Goal: Task Accomplishment & Management: Manage account settings

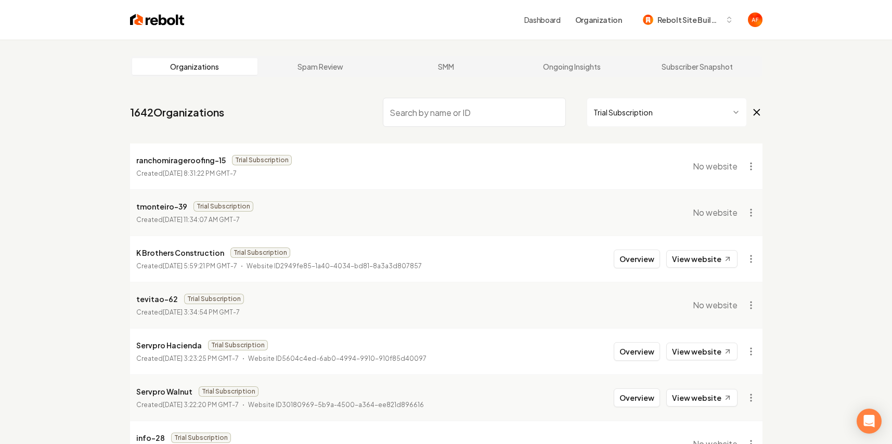
click at [675, 107] on html "Dashboard Organization Rebolt Site Builder Organizations Spam Review SMM Ongoin…" at bounding box center [446, 222] width 892 height 444
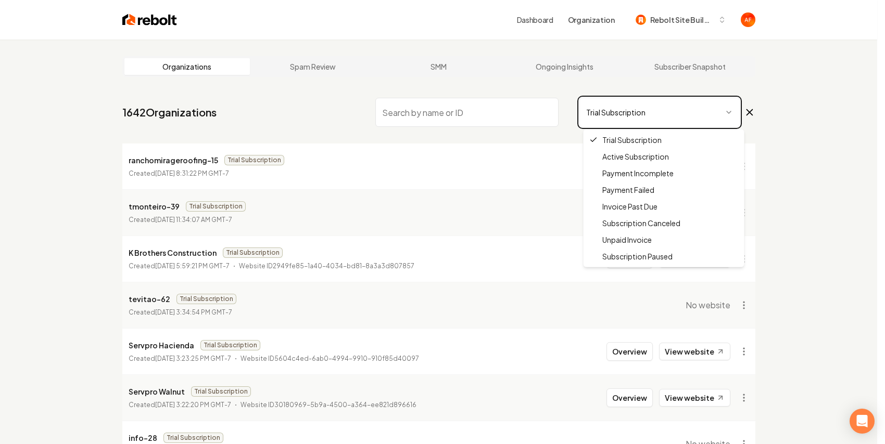
click at [396, 119] on html "Dashboard Organization Rebolt Site Builder Organizations Spam Review SMM Ongoin…" at bounding box center [442, 222] width 885 height 444
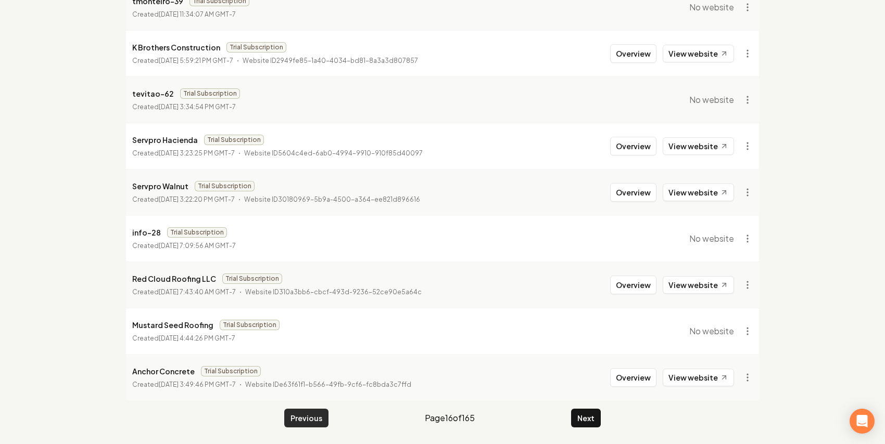
click at [312, 420] on button "Previous" at bounding box center [306, 418] width 44 height 19
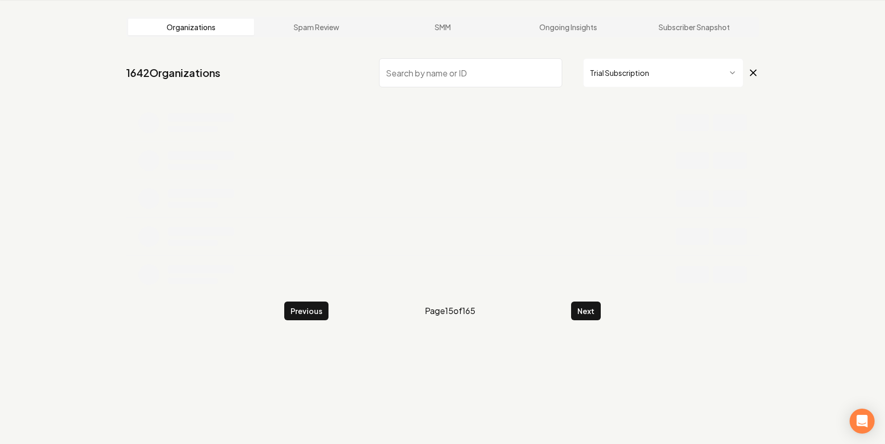
scroll to position [206, 0]
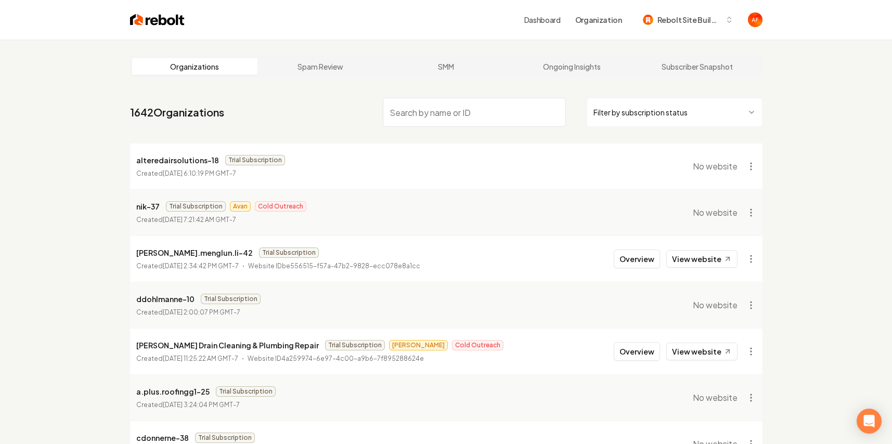
click at [678, 110] on html "Dashboard Organization Rebolt Site Builder Organizations Spam Review SMM Ongoin…" at bounding box center [446, 222] width 892 height 444
click at [152, 29] on html "Dashboard Organization Rebolt Site Builder Organizations Spam Review SMM Ongoin…" at bounding box center [446, 222] width 892 height 444
click at [152, 22] on img at bounding box center [153, 19] width 55 height 15
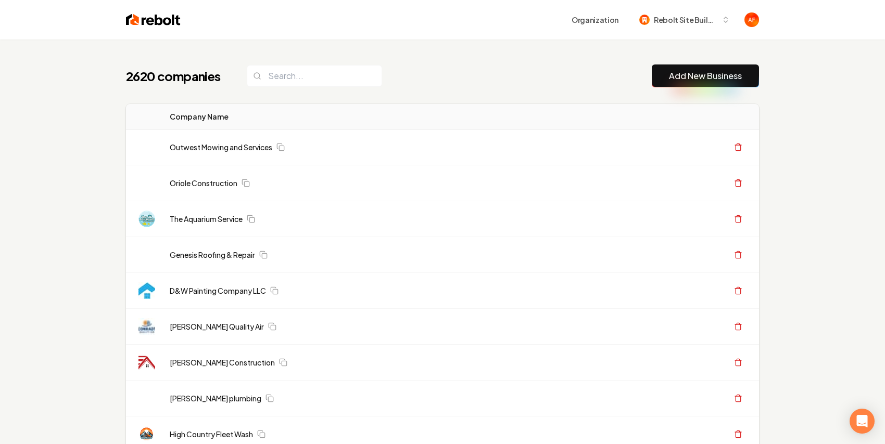
click at [414, 143] on div "Outwest Mowing and Services" at bounding box center [381, 147] width 423 height 10
click at [417, 141] on td "Outwest Mowing and Services" at bounding box center [379, 148] width 437 height 36
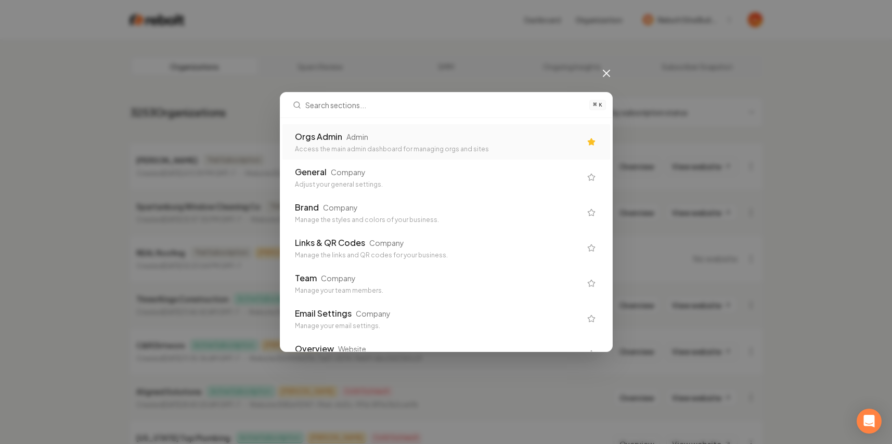
click at [482, 139] on div "Orgs Admin Admin" at bounding box center [438, 137] width 286 height 12
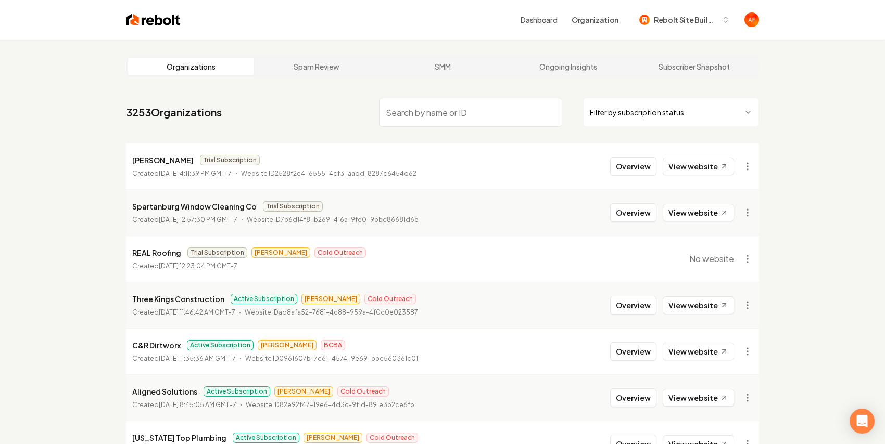
click at [129, 23] on img at bounding box center [153, 19] width 55 height 15
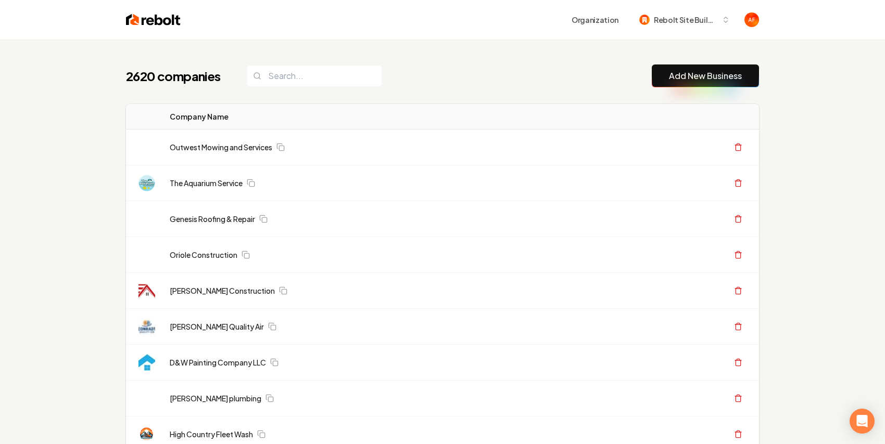
drag, startPoint x: 660, startPoint y: 79, endPoint x: 295, endPoint y: 73, distance: 365.9
click at [290, 78] on input "search" at bounding box center [314, 76] width 135 height 22
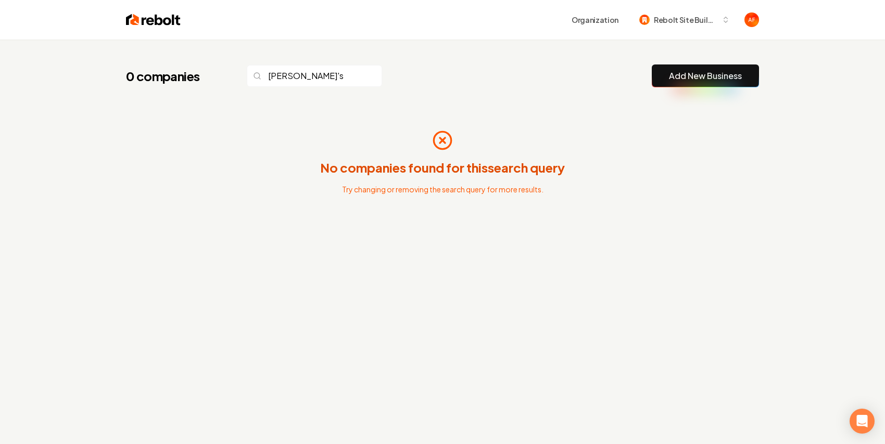
type input "[PERSON_NAME]'s"
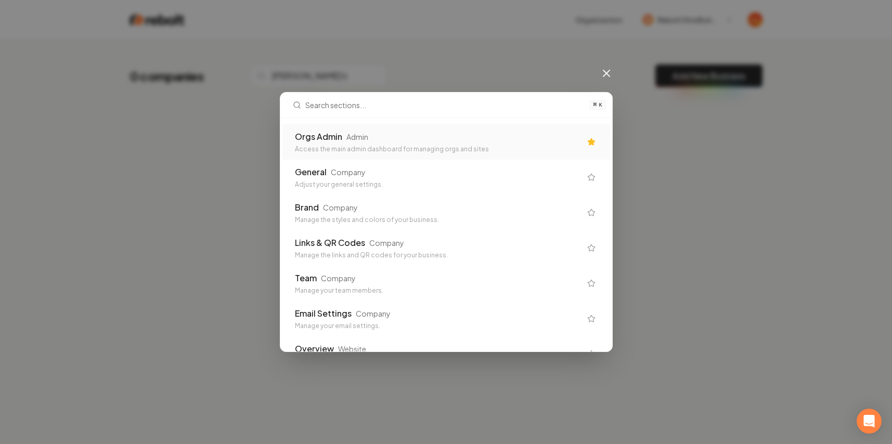
click at [352, 132] on div "Admin" at bounding box center [358, 137] width 22 height 10
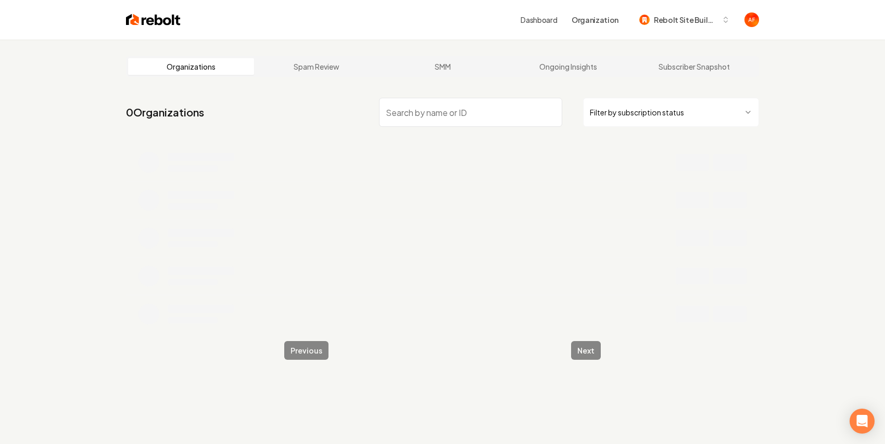
click at [477, 124] on input "search" at bounding box center [470, 112] width 183 height 29
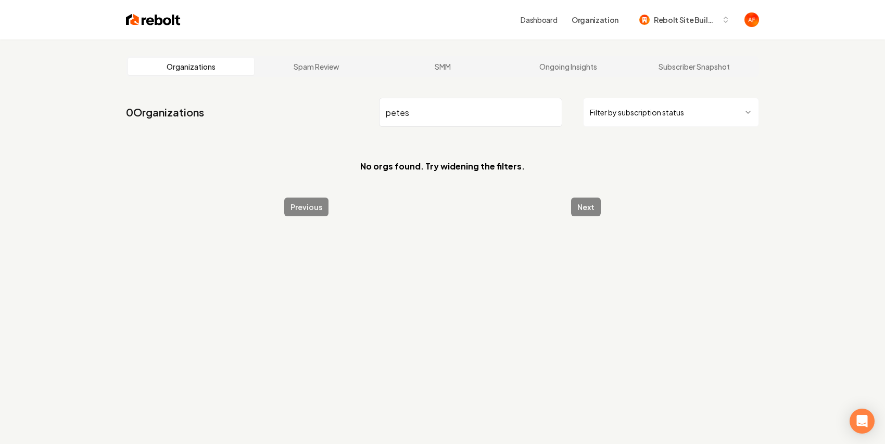
click at [404, 112] on input "petes" at bounding box center [470, 112] width 183 height 29
click at [422, 109] on input "[PERSON_NAME]'s" at bounding box center [470, 112] width 183 height 29
type input "p"
type input "leafs"
click at [149, 27] on img at bounding box center [153, 19] width 55 height 15
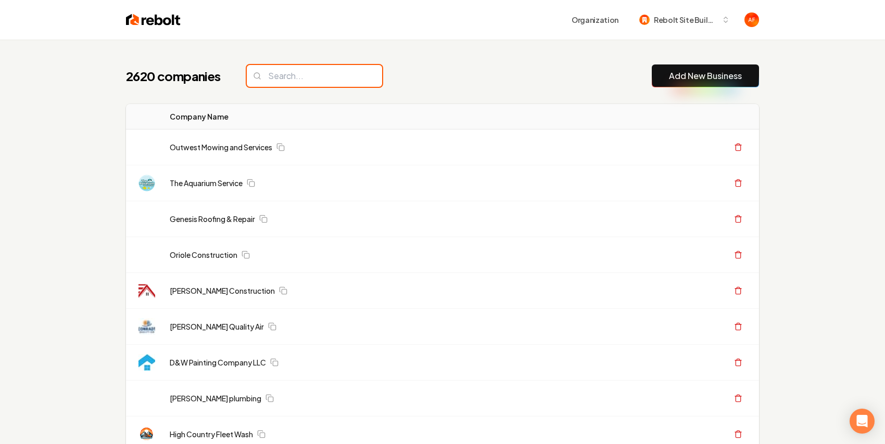
click at [306, 70] on input "search" at bounding box center [314, 76] width 135 height 22
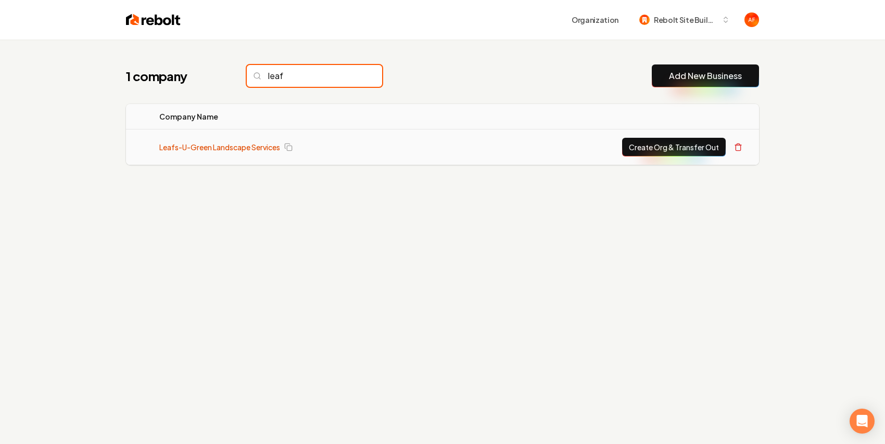
type input "leaf"
click at [199, 143] on link "Leafs-U-Green Landscape Services" at bounding box center [219, 147] width 121 height 10
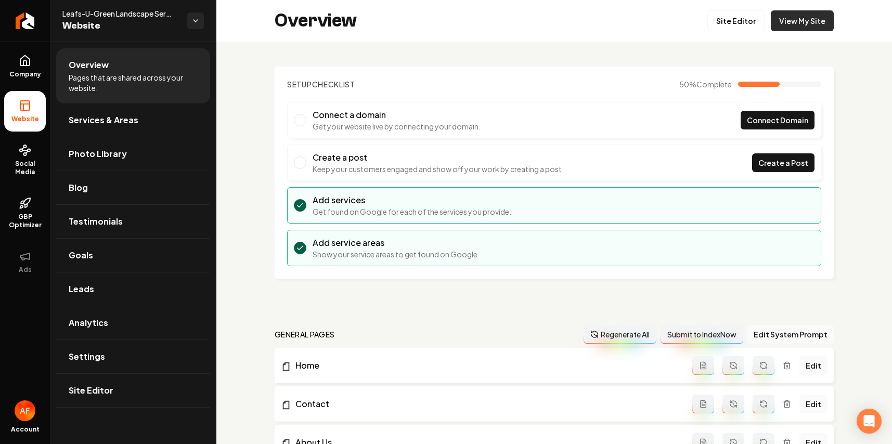
click at [795, 16] on link "View My Site" at bounding box center [802, 20] width 63 height 21
drag, startPoint x: 96, startPoint y: 279, endPoint x: 99, endPoint y: 270, distance: 9.6
click at [96, 279] on link "Leads" at bounding box center [133, 289] width 154 height 33
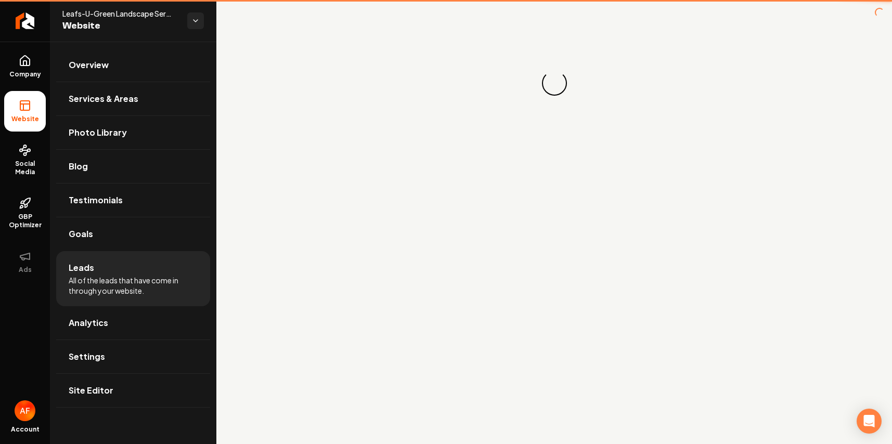
click at [101, 267] on li "Leads All of the leads that have come in through your website." at bounding box center [133, 278] width 154 height 55
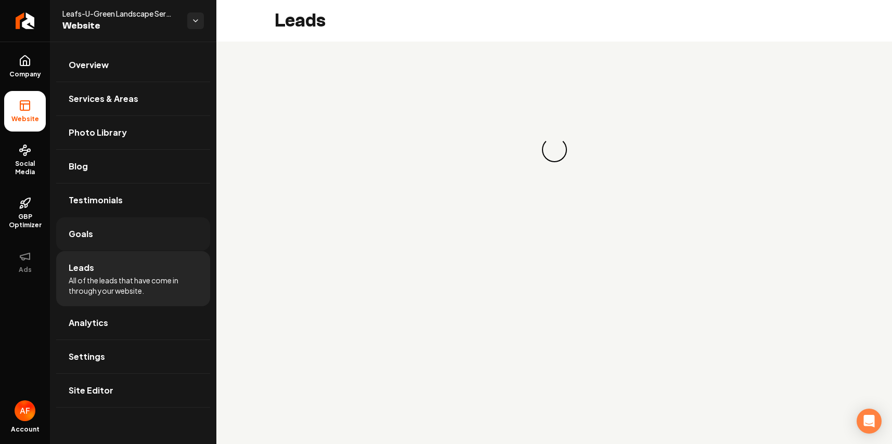
click at [113, 246] on link "Goals" at bounding box center [133, 234] width 154 height 33
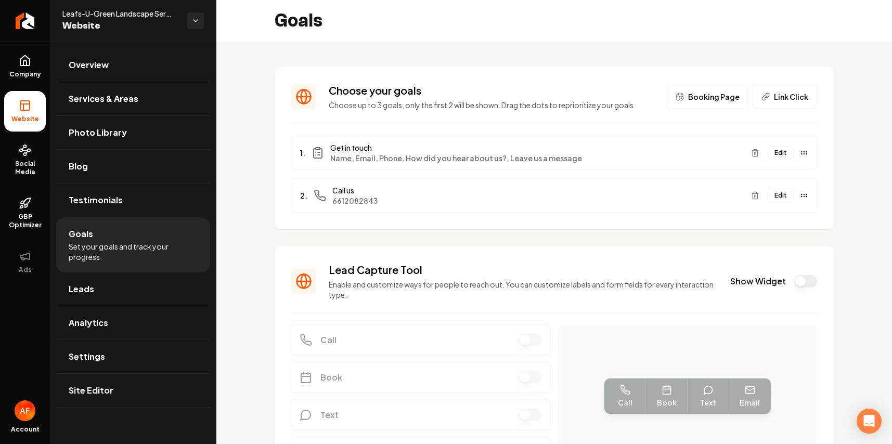
click at [797, 279] on button "Show Widget" at bounding box center [806, 281] width 23 height 12
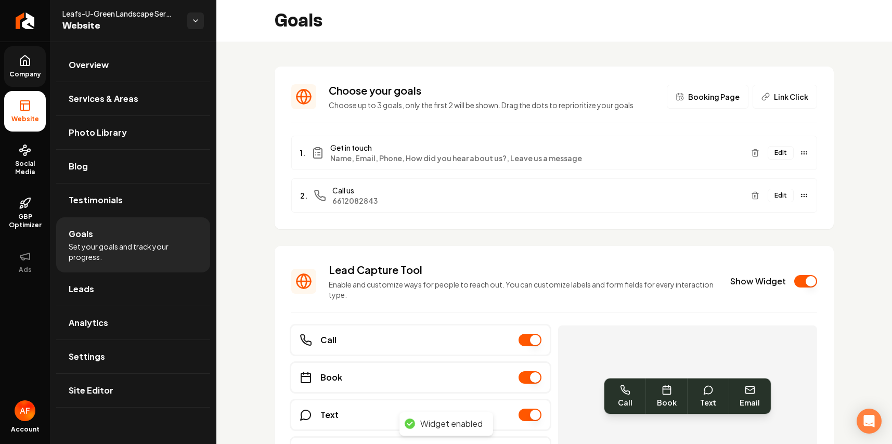
click at [36, 82] on link "Company" at bounding box center [25, 66] width 42 height 41
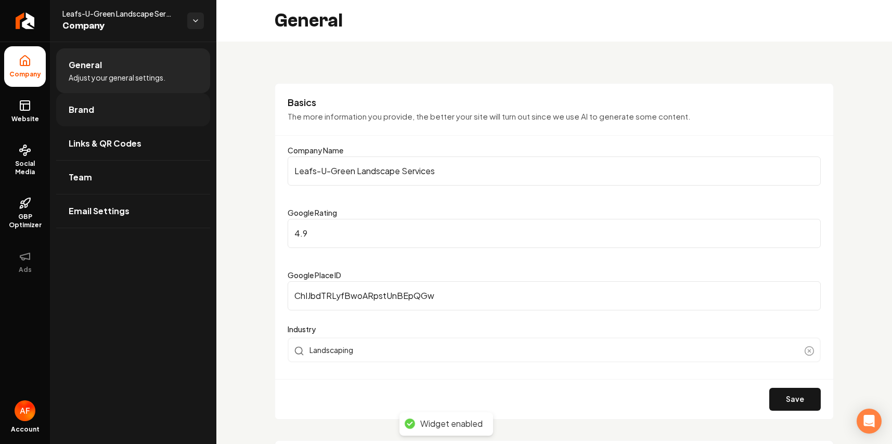
click at [122, 106] on link "Brand" at bounding box center [133, 109] width 154 height 33
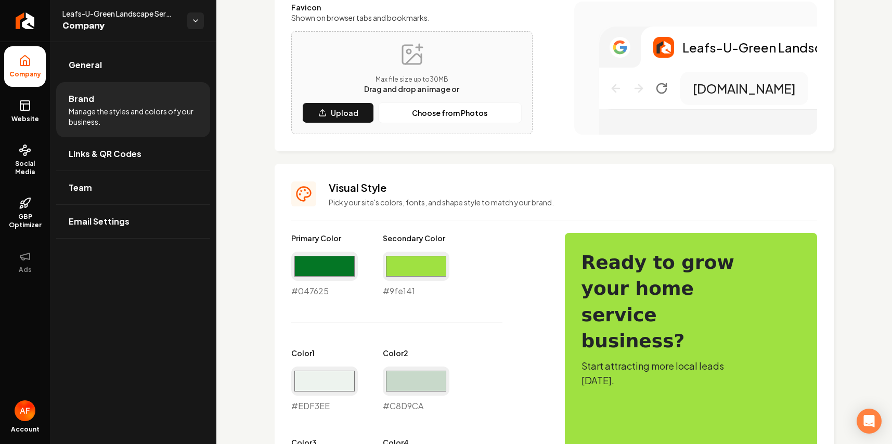
scroll to position [494, 0]
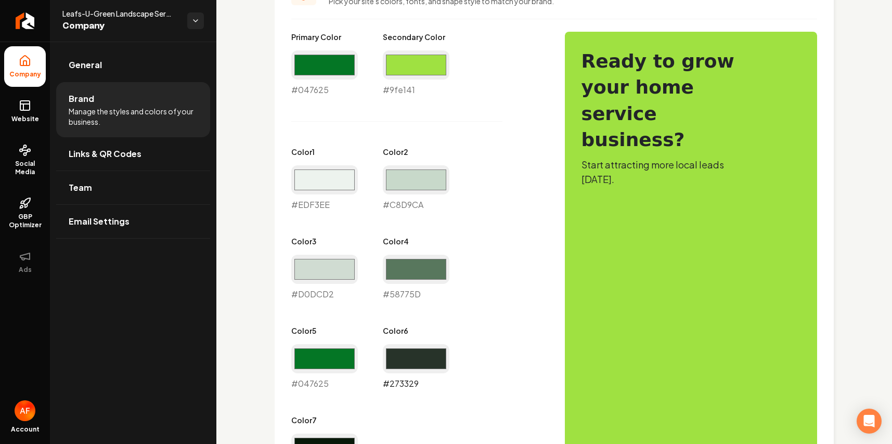
click at [421, 354] on input "#273329" at bounding box center [416, 358] width 67 height 29
type input "#187625"
click at [496, 116] on div "Primary Color #047625 #047625 Secondary Color #9fe141 #9fe141 Color 1 #edf3ee #…" at bounding box center [417, 256] width 253 height 448
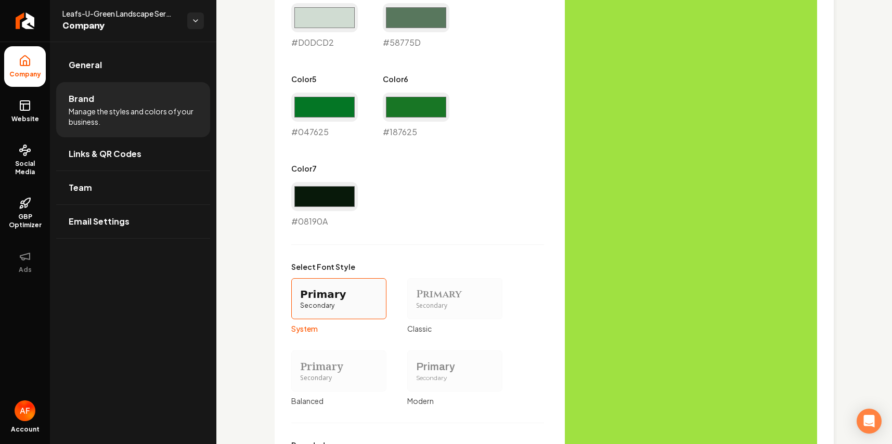
scroll to position [888, 0]
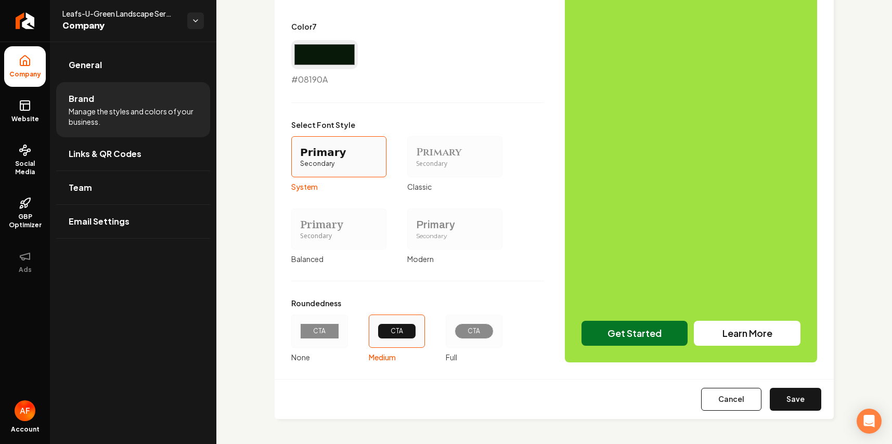
click at [476, 337] on div "CTA" at bounding box center [474, 332] width 39 height 16
click at [454, 336] on button "CTA Full" at bounding box center [449, 331] width 8 height 8
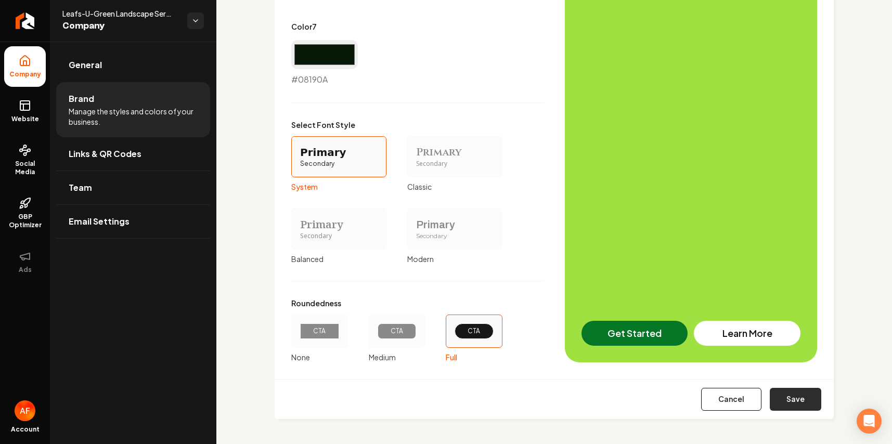
click at [780, 397] on button "Save" at bounding box center [796, 399] width 52 height 23
type input "#edf3ee"
type input "#c8d9ca"
type input "#d0dcd2"
type input "#58775d"
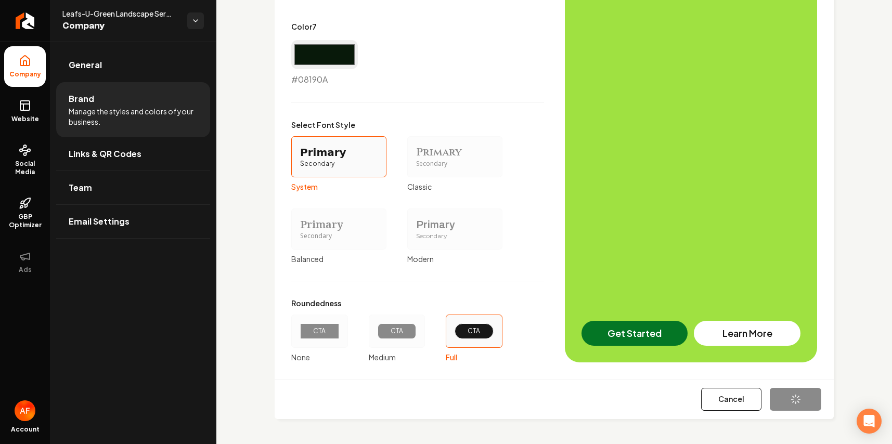
type input "#08190a"
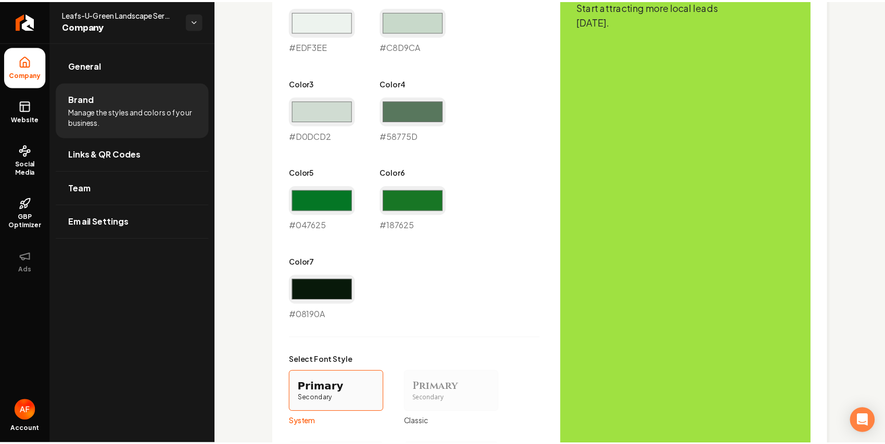
scroll to position [848, 0]
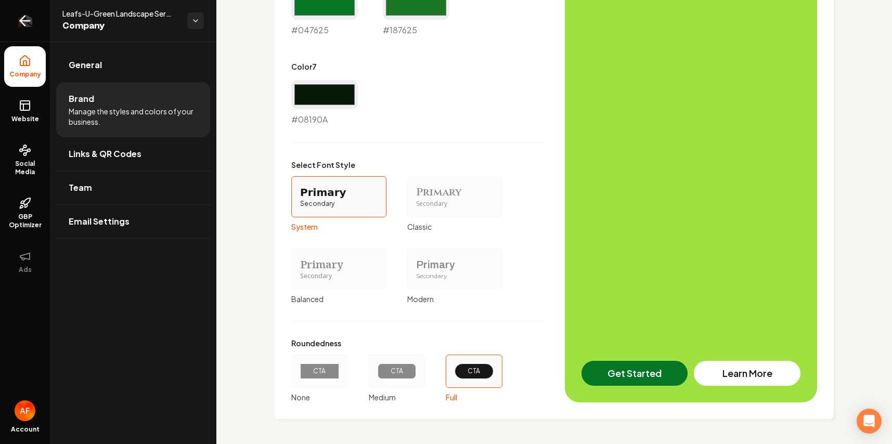
drag, startPoint x: 20, startPoint y: 73, endPoint x: 20, endPoint y: 37, distance: 35.4
click at [20, 73] on span "Company" at bounding box center [25, 74] width 40 height 8
click at [20, 29] on link "Return to dashboard" at bounding box center [25, 21] width 50 height 42
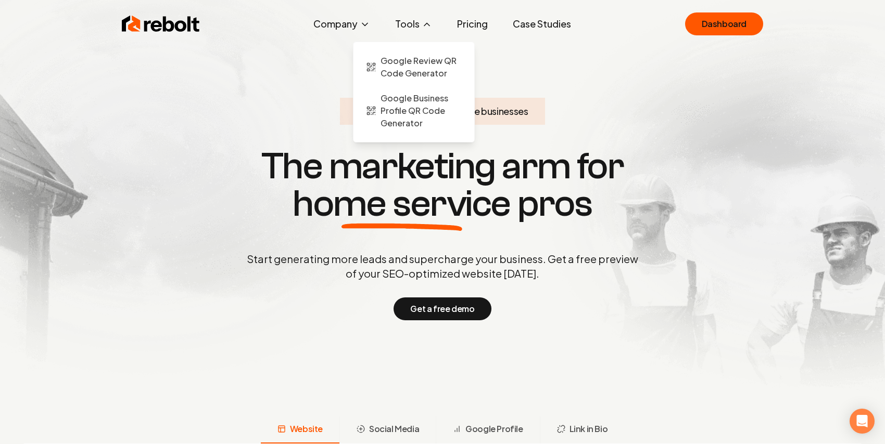
click at [432, 18] on button "Tools" at bounding box center [414, 24] width 54 height 21
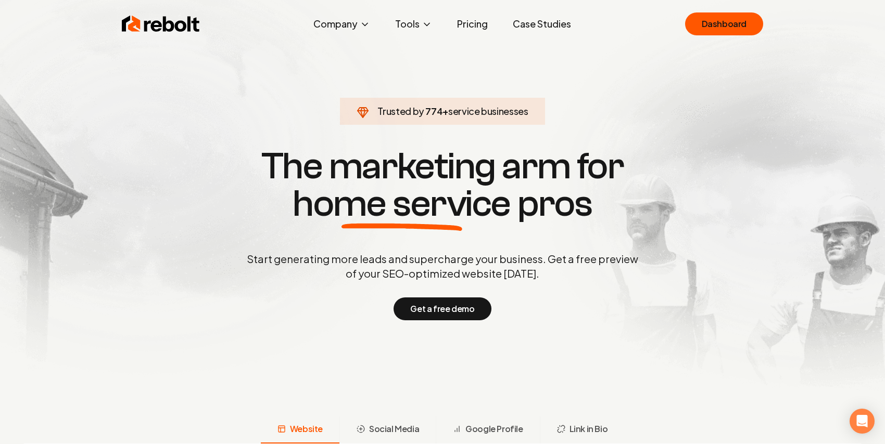
click at [469, 22] on link "Pricing" at bounding box center [472, 24] width 47 height 21
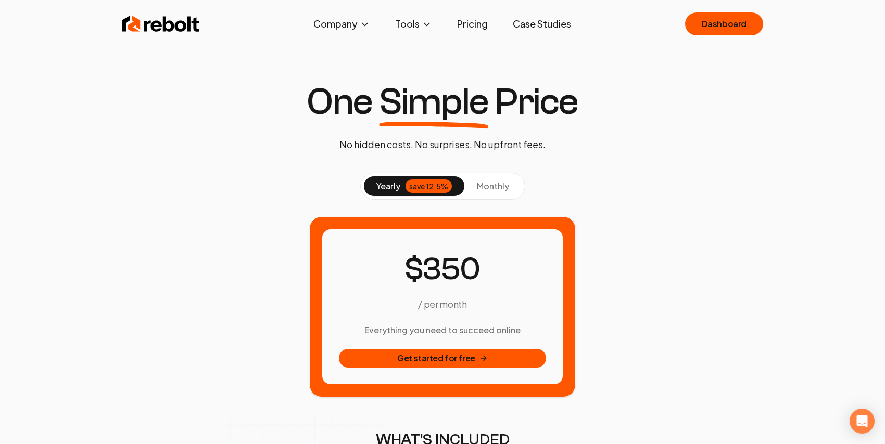
click at [480, 191] on button "monthly" at bounding box center [492, 186] width 57 height 20
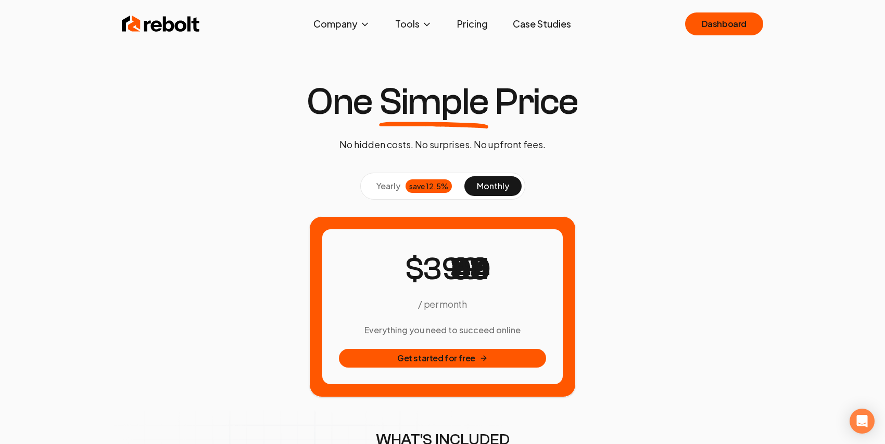
click at [428, 187] on div "save 12.5%" at bounding box center [428, 187] width 46 height 14
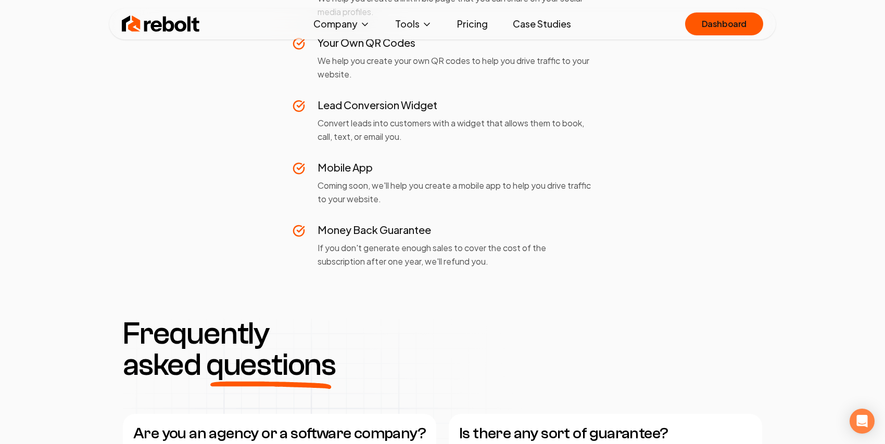
scroll to position [1639, 0]
